Goal: Task Accomplishment & Management: Use online tool/utility

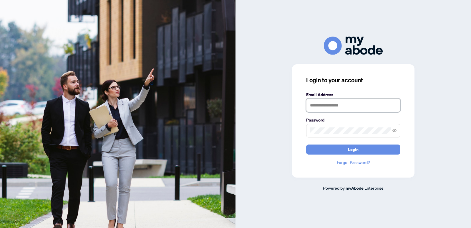
click at [315, 104] on input "text" at bounding box center [353, 105] width 94 height 14
type input "**********"
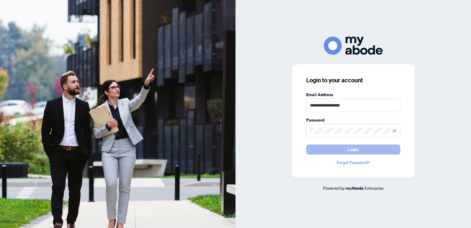
click at [347, 148] on button "Login" at bounding box center [353, 149] width 94 height 10
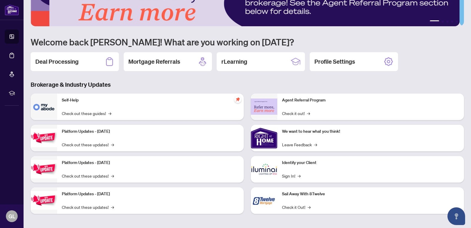
scroll to position [29, 0]
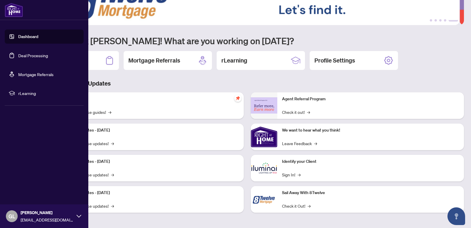
click at [29, 55] on link "Deal Processing" at bounding box center [33, 55] width 30 height 5
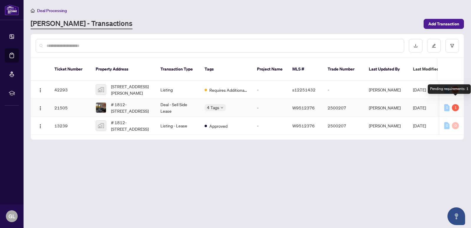
click at [457, 104] on div "1" at bounding box center [455, 107] width 7 height 7
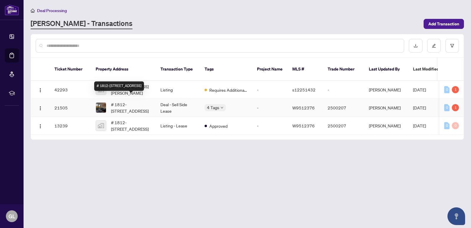
click at [115, 102] on span "# 1812-1 Palace Pier Crt Toronto Ontario M8V 3W9 Canada, Toronto, Ontario, Cana…" at bounding box center [131, 107] width 40 height 13
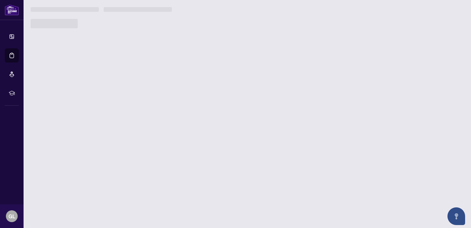
click at [115, 102] on main "Deal Processing RAHR - Transactions Add Transaction Ticket Number Property Addr…" at bounding box center [248, 114] width 448 height 228
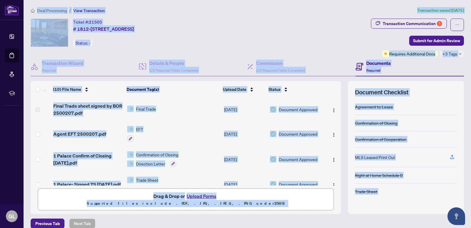
click at [363, 216] on div "Deal Processing / View Transaction Transaction saved 2 months ago Ticket #: 215…" at bounding box center [247, 128] width 438 height 242
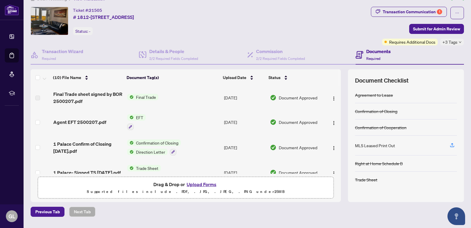
scroll to position [28, 0]
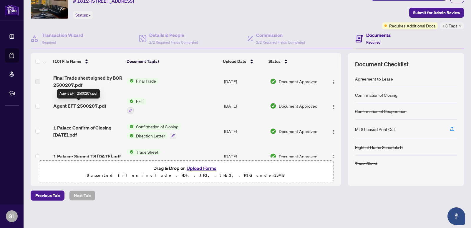
click at [84, 105] on span "Agent EFT 2500207.pdf" at bounding box center [79, 105] width 53 height 7
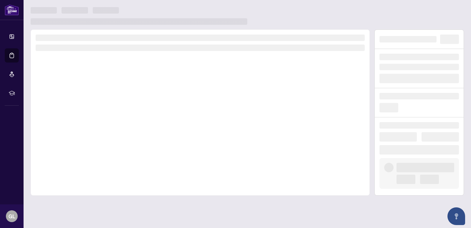
click at [84, 105] on div at bounding box center [200, 112] width 339 height 166
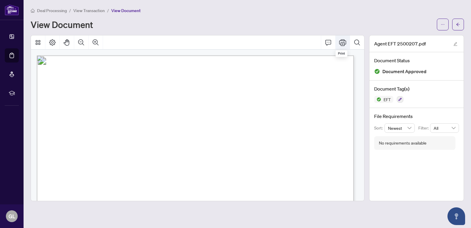
click at [343, 44] on icon "Print" at bounding box center [342, 42] width 7 height 6
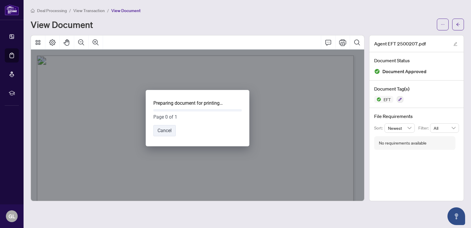
click at [343, 44] on div "Preparing document for printing… Page 0 of 1 Cancel Indicates that a document i…" at bounding box center [197, 117] width 333 height 165
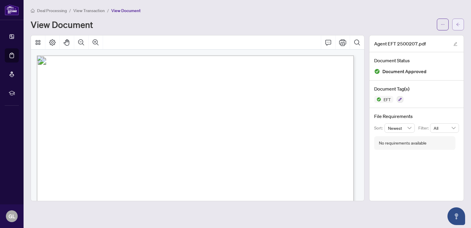
click at [457, 24] on icon "arrow-left" at bounding box center [458, 24] width 4 height 4
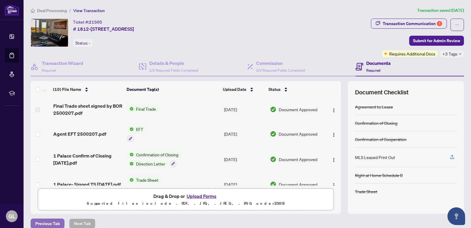
click at [44, 224] on span "Previous Tab" at bounding box center [47, 223] width 24 height 9
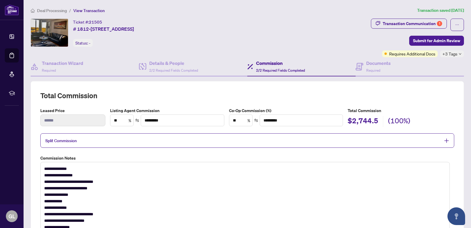
click at [343, 31] on div "Ticket #: 21505 # 1812-1 Palace Pier Crt Toronto Ontario M8V 3W9 Canada, Toront…" at bounding box center [200, 33] width 338 height 28
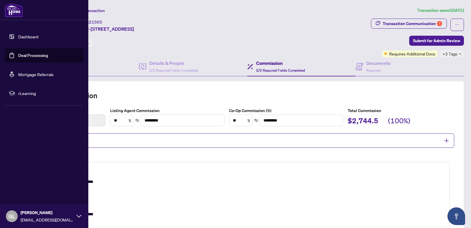
click at [33, 34] on link "Dashboard" at bounding box center [28, 36] width 20 height 5
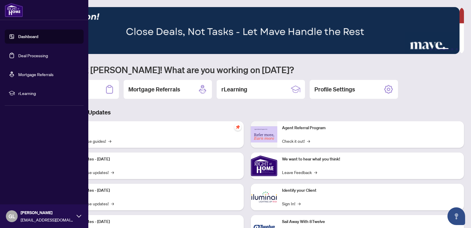
click at [11, 216] on span "GL" at bounding box center [12, 216] width 7 height 8
click at [24, 182] on span "Logout" at bounding box center [23, 180] width 13 height 9
